Goal: Find specific page/section: Find specific page/section

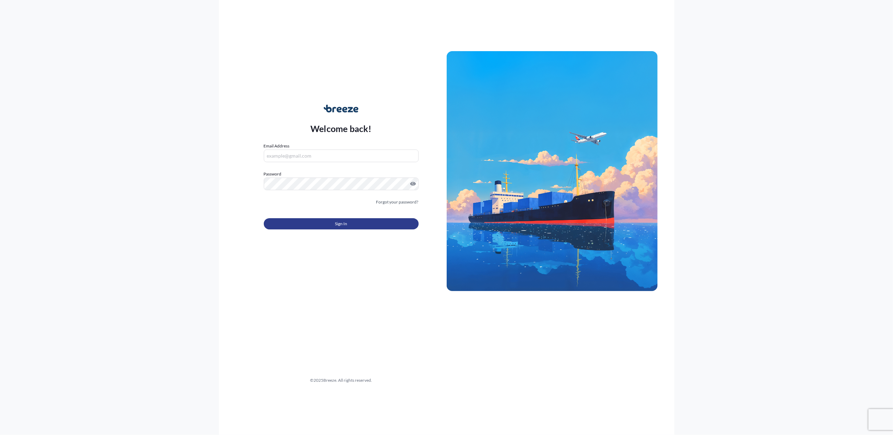
type input "[PERSON_NAME][EMAIL_ADDRESS][DOMAIN_NAME]"
click at [345, 226] on span "Sign In" at bounding box center [341, 223] width 12 height 7
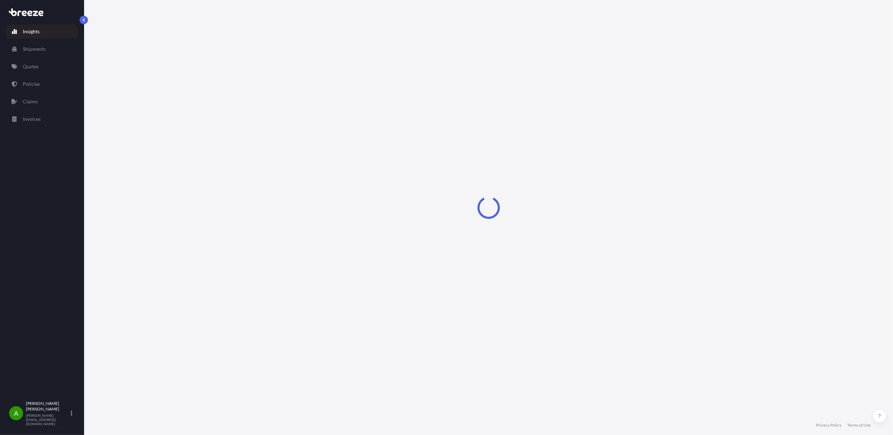
select select "2025"
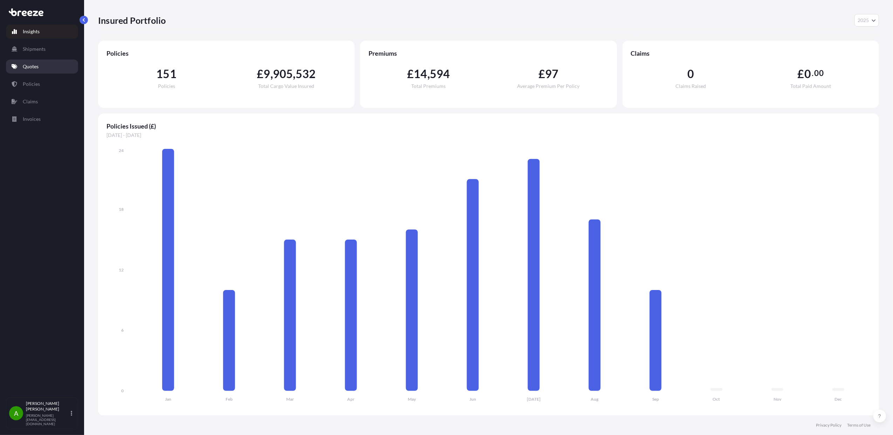
click at [38, 67] on p "Quotes" at bounding box center [31, 66] width 16 height 7
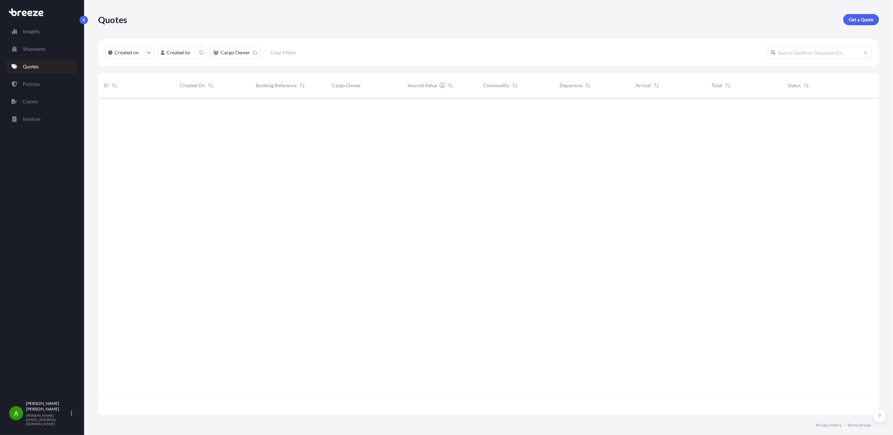
scroll to position [314, 774]
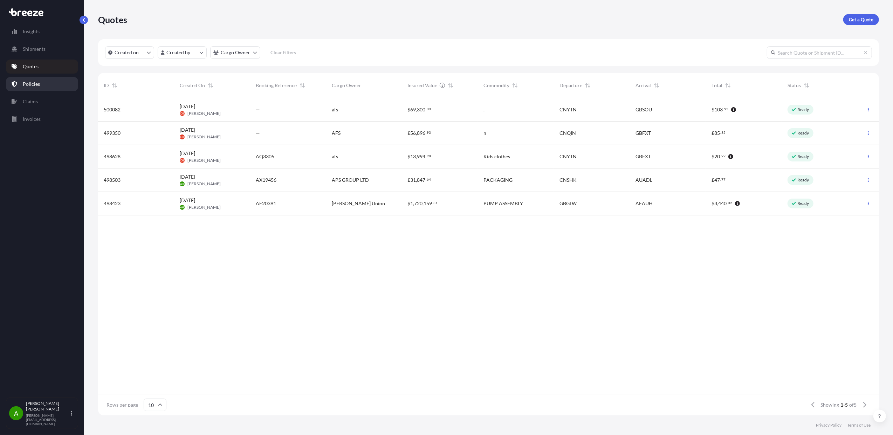
click at [13, 86] on icon at bounding box center [14, 84] width 5 height 6
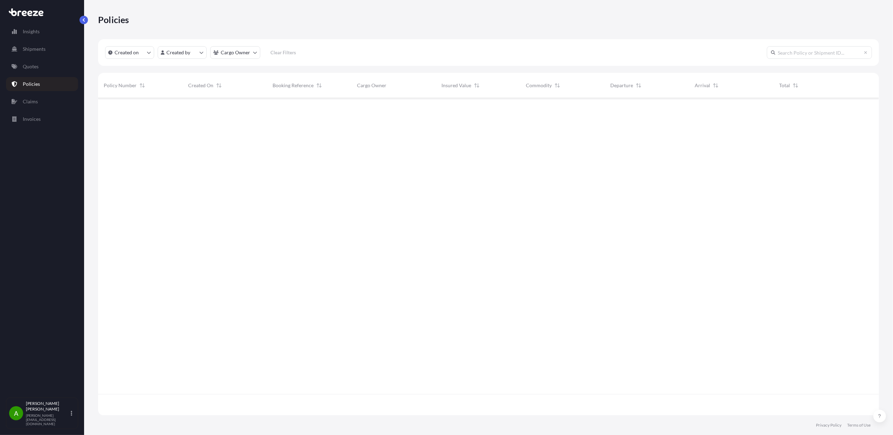
scroll to position [314, 774]
